Goal: Task Accomplishment & Management: Use online tool/utility

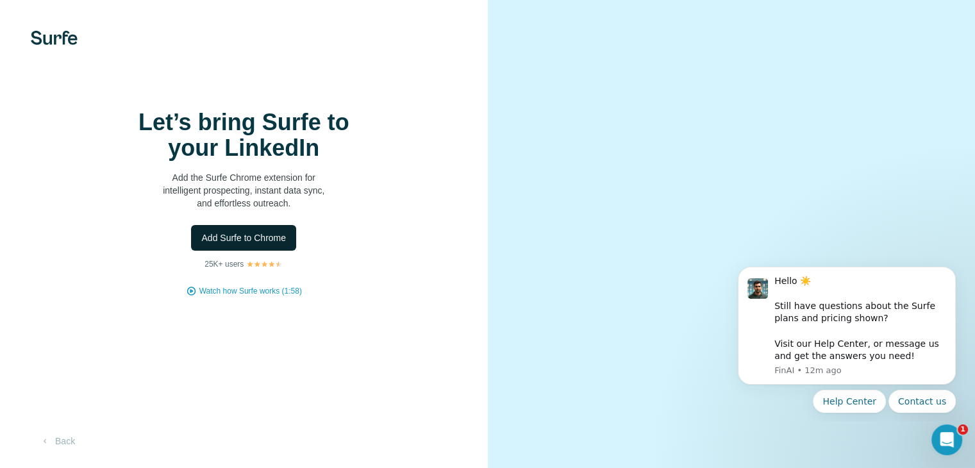
click at [267, 244] on span "Add Surfe to Chrome" at bounding box center [243, 237] width 85 height 13
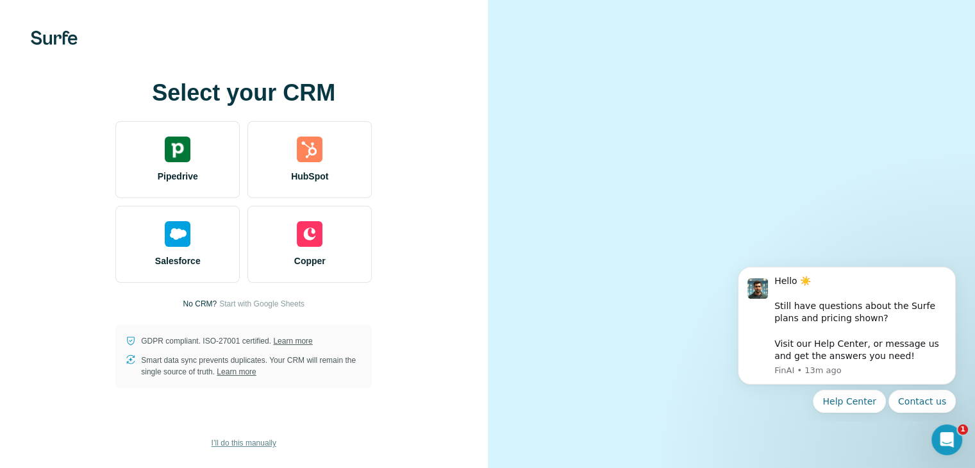
click at [225, 444] on span "I’ll do this manually" at bounding box center [244, 443] width 65 height 12
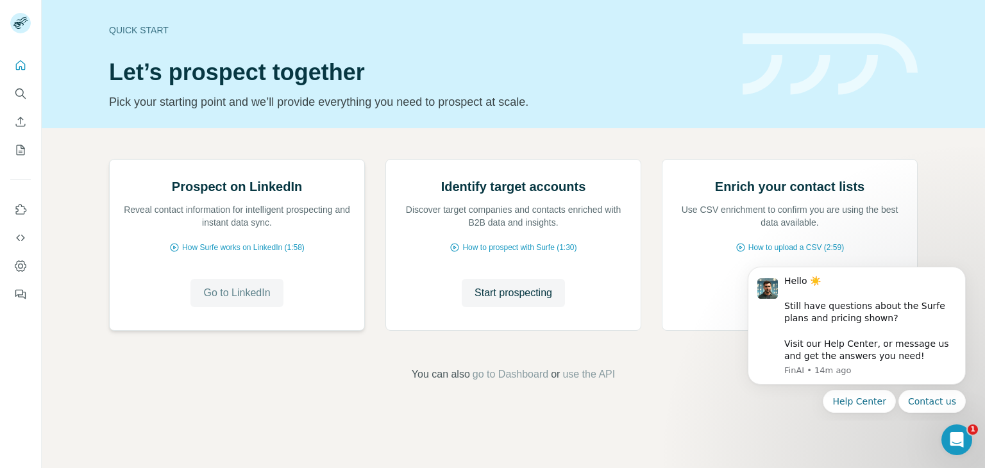
click at [228, 301] on span "Go to LinkedIn" at bounding box center [236, 292] width 67 height 15
click at [21, 69] on icon "Quick start" at bounding box center [20, 65] width 13 height 13
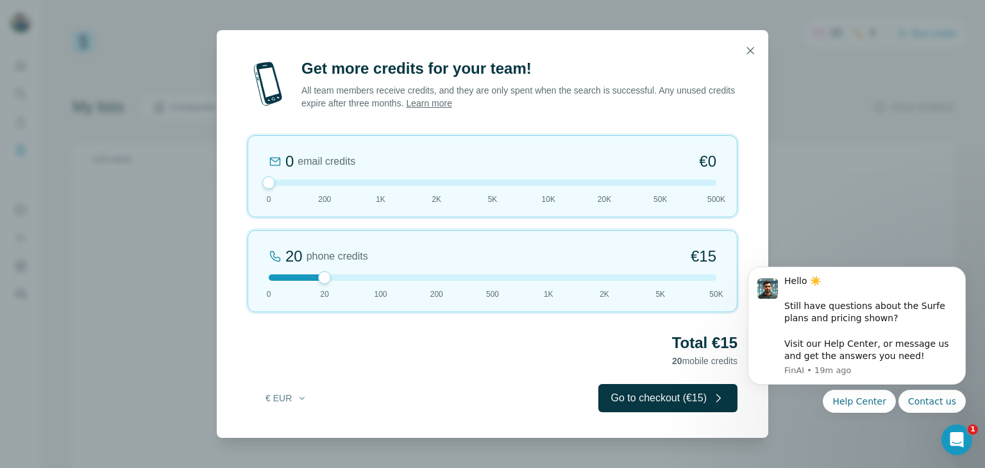
drag, startPoint x: 323, startPoint y: 180, endPoint x: 247, endPoint y: 201, distance: 78.4
click at [242, 181] on div "Get more credits for your team! All team members receive credits, and they are …" at bounding box center [492, 247] width 551 height 379
drag, startPoint x: 326, startPoint y: 276, endPoint x: 337, endPoint y: 278, distance: 11.8
click at [337, 278] on div at bounding box center [492, 277] width 447 height 6
click at [753, 47] on icon "button" at bounding box center [750, 50] width 13 height 13
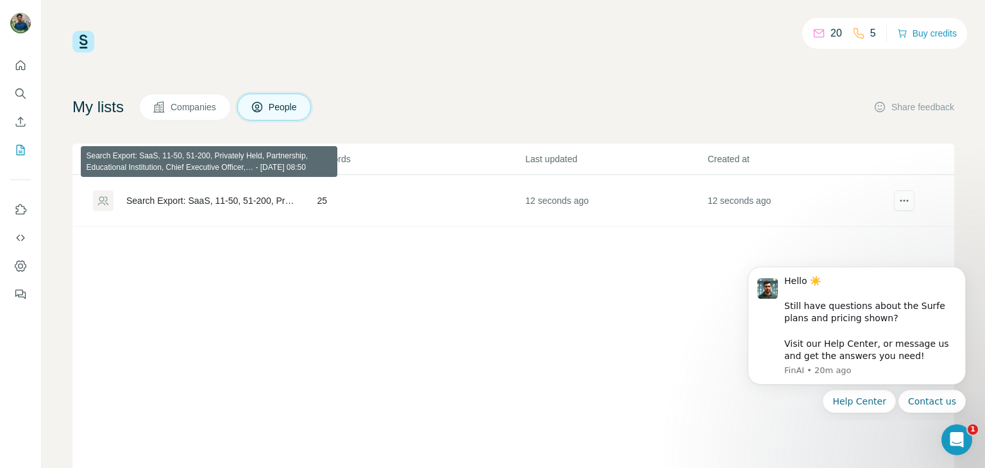
click at [197, 202] on div "Search Export: SaaS, 11-50, 51-200, Privately Held, Partnership, Educational In…" at bounding box center [210, 200] width 169 height 13
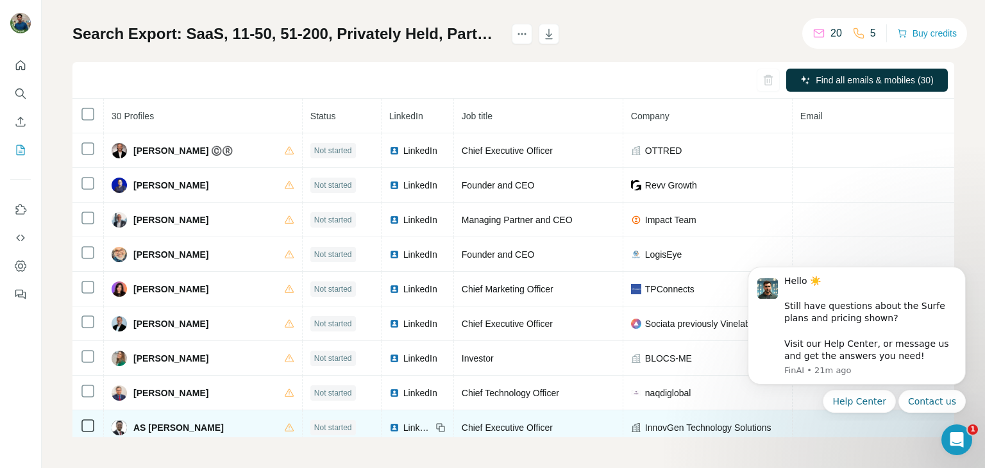
click at [703, 42] on div "Search Export: SaaS, 11-50, 51-200, Privately Held, Partnership, Educational In…" at bounding box center [512, 230] width 881 height 413
